Goal: Task Accomplishment & Management: Use online tool/utility

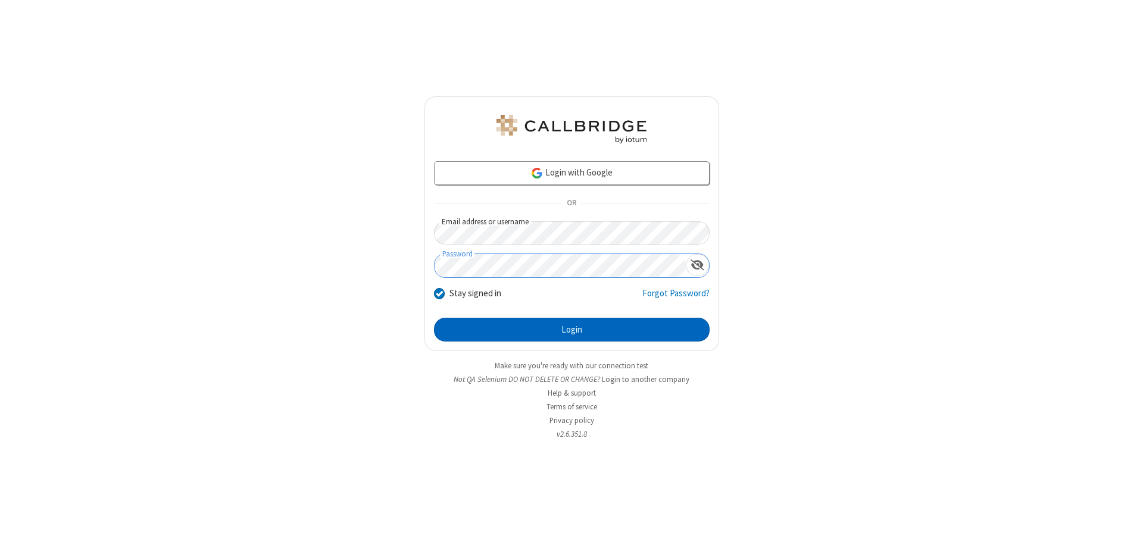
click at [572, 330] on button "Login" at bounding box center [572, 330] width 276 height 24
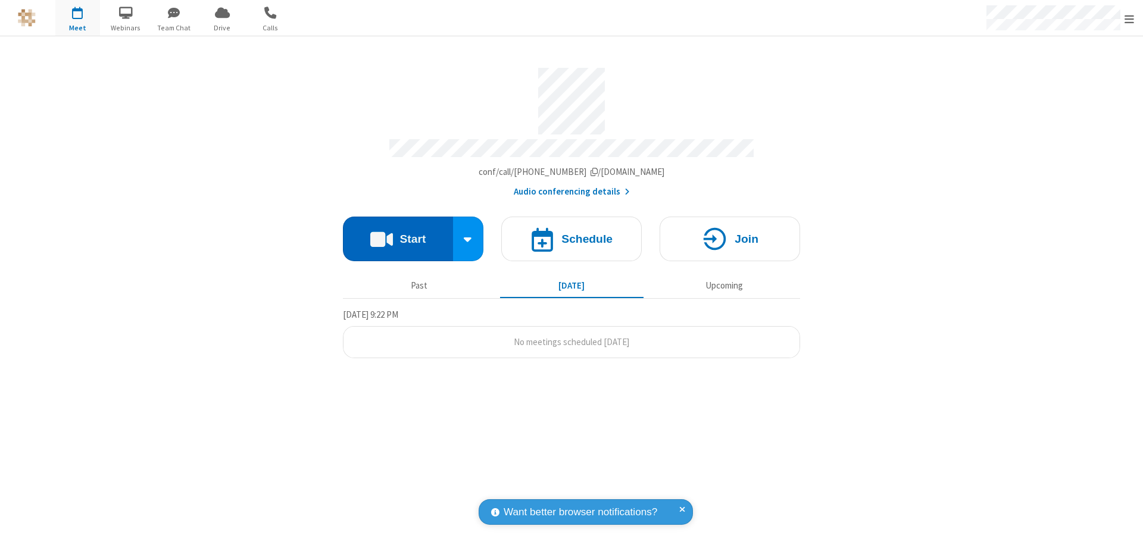
click at [398, 233] on button "Start" at bounding box center [398, 239] width 110 height 45
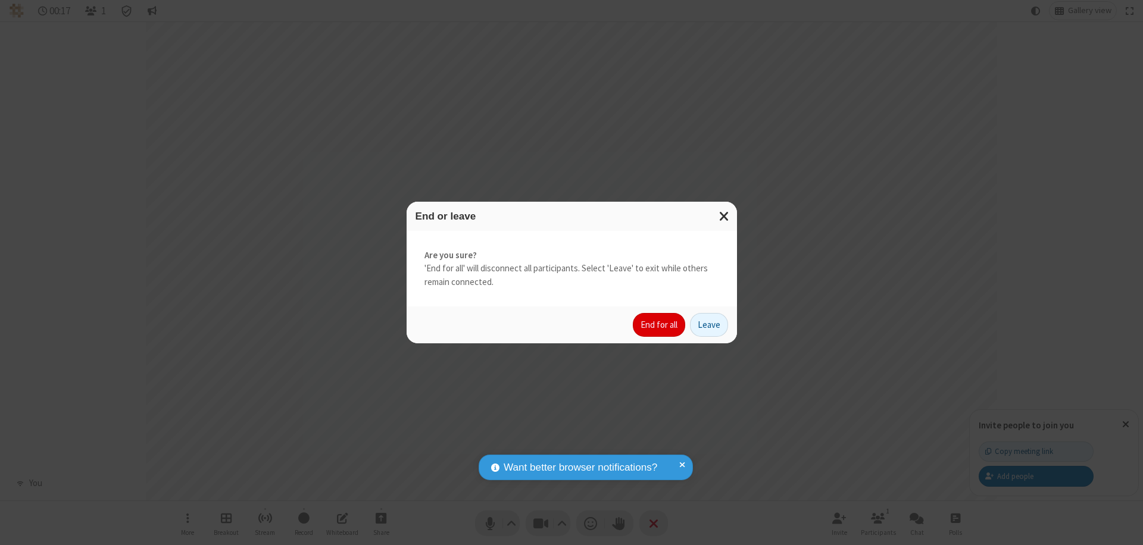
click at [660, 325] on button "End for all" at bounding box center [659, 325] width 52 height 24
